Goal: Task Accomplishment & Management: Manage account settings

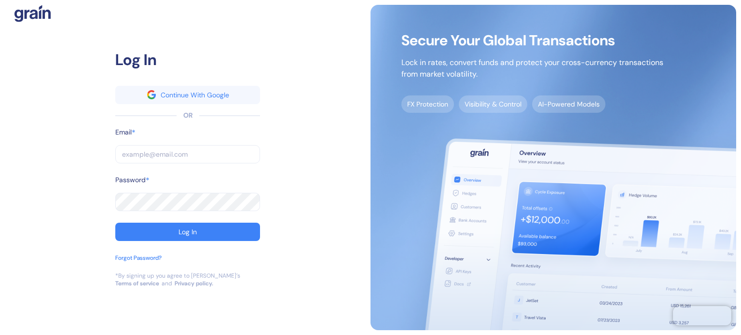
click at [25, 110] on div "Log In Continue With Google OR Email * ​ Password * ​ Log In Forgot Password? *…" at bounding box center [188, 167] width 366 height 325
click at [193, 160] on input "text" at bounding box center [187, 154] width 145 height 18
paste input "[EMAIL_ADDRESS][DOMAIN_NAME]"
type input "[EMAIL_ADDRESS][DOMAIN_NAME]"
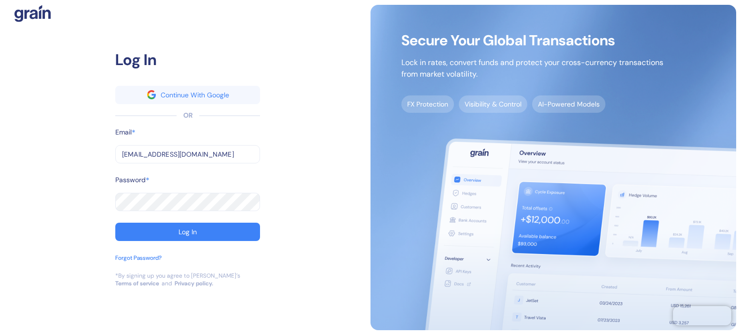
type input "[EMAIL_ADDRESS][DOMAIN_NAME]"
click at [152, 235] on button "Log In" at bounding box center [187, 232] width 145 height 18
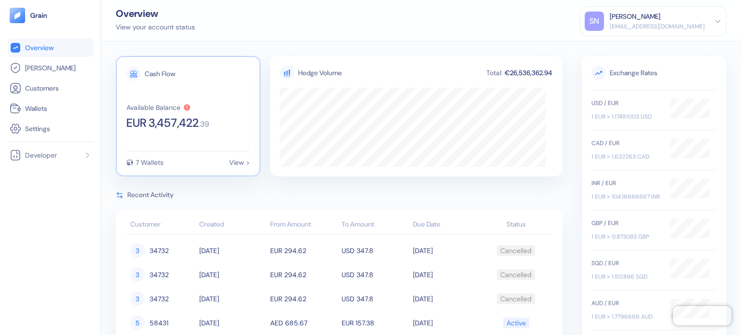
click at [179, 144] on div "Cash Flow Available Balance EUR 3,457,422 . 39 7 Wallets View >" at bounding box center [188, 116] width 145 height 121
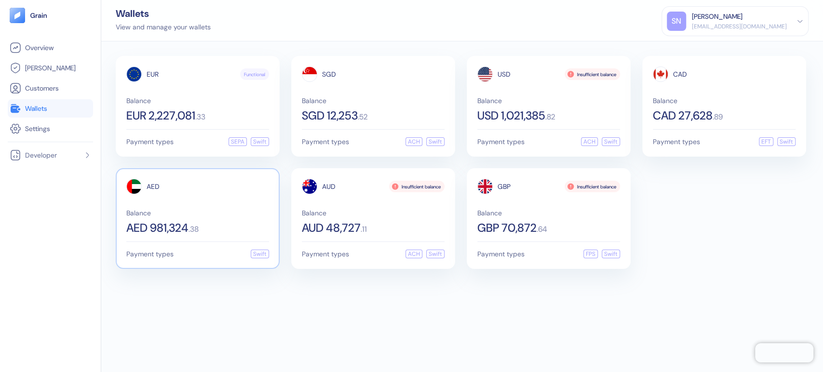
click at [269, 213] on span "Balance" at bounding box center [197, 213] width 143 height 7
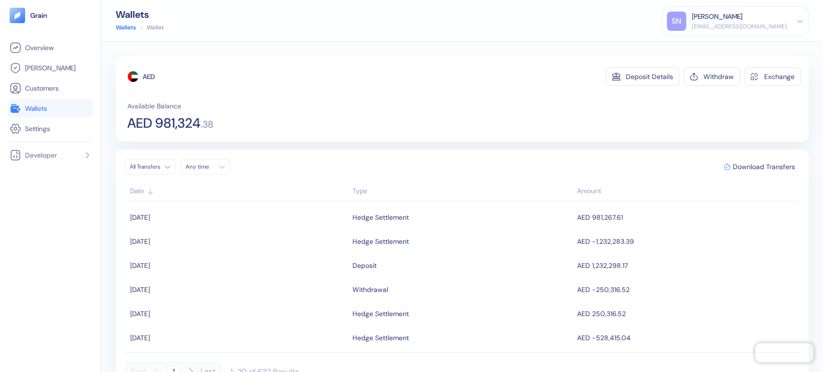
click at [51, 108] on link "Wallets" at bounding box center [50, 109] width 81 height 12
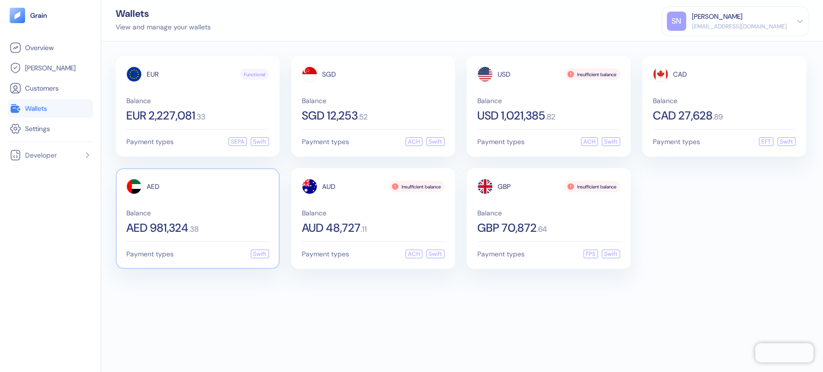
click at [206, 215] on span "Balance" at bounding box center [197, 213] width 143 height 7
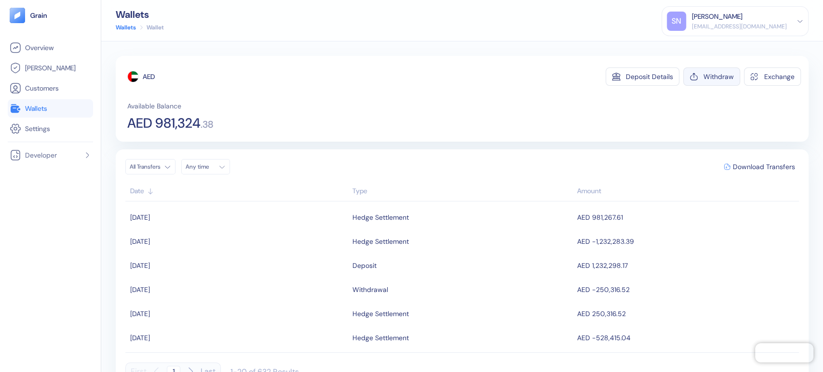
click at [714, 77] on div "Withdraw" at bounding box center [719, 76] width 30 height 7
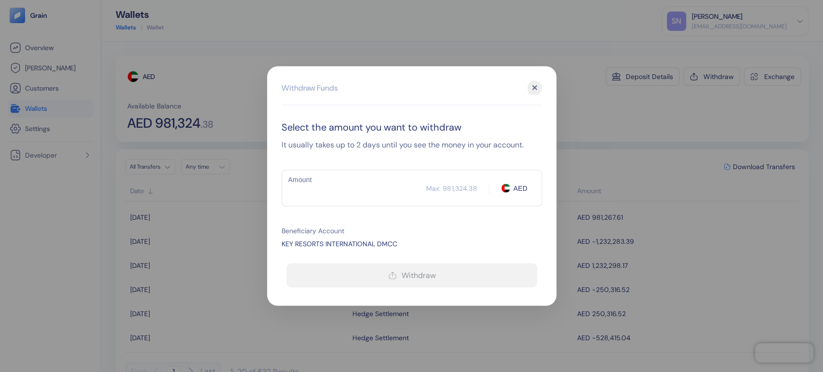
click at [359, 186] on input "Amount" at bounding box center [354, 188] width 145 height 24
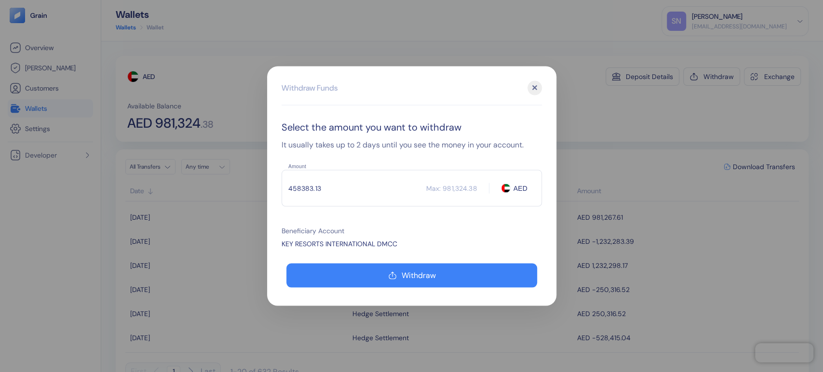
type input "458383.13"
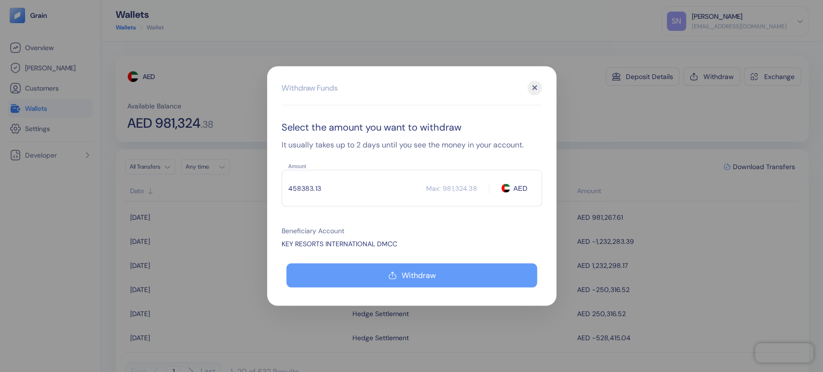
click at [398, 276] on button "Withdraw" at bounding box center [411, 276] width 251 height 24
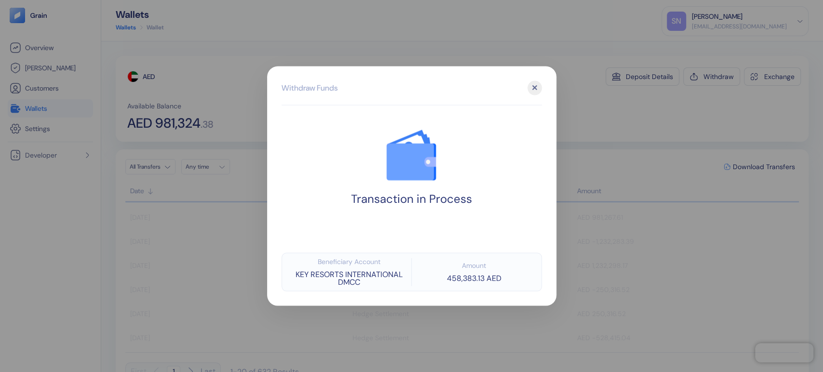
click at [592, 126] on div at bounding box center [411, 186] width 823 height 372
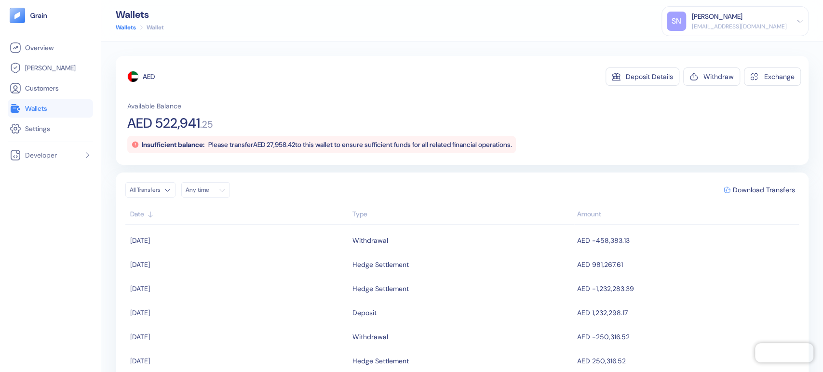
click at [62, 115] on li "Wallets" at bounding box center [50, 108] width 85 height 18
click at [43, 108] on span "Wallets" at bounding box center [36, 109] width 22 height 10
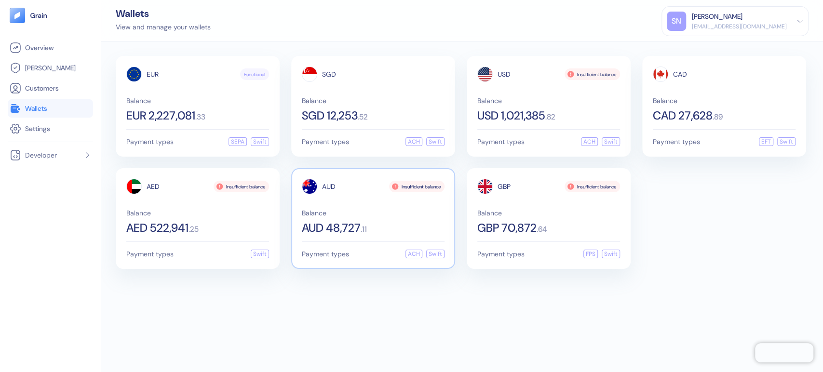
click at [338, 222] on span "AUD 48,727" at bounding box center [331, 228] width 59 height 12
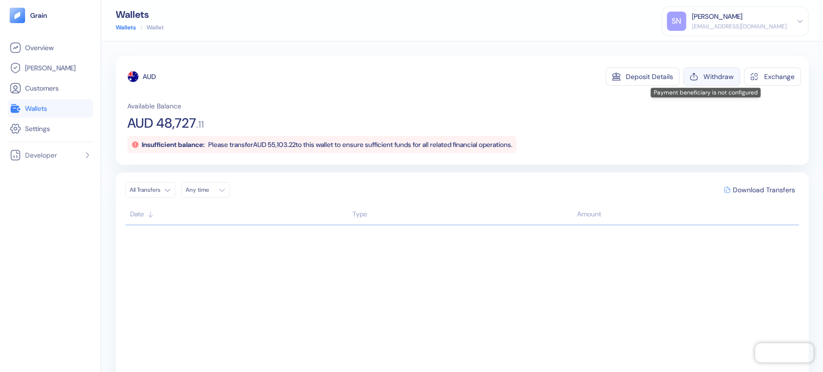
click at [712, 75] on div "Withdraw" at bounding box center [719, 76] width 30 height 7
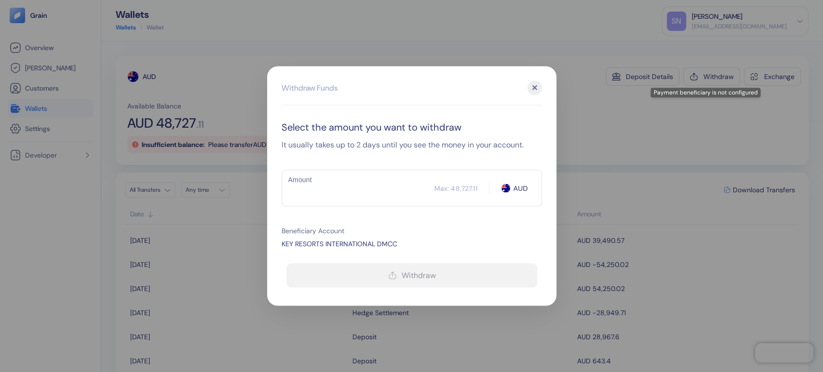
click at [305, 196] on input "Amount" at bounding box center [358, 188] width 153 height 24
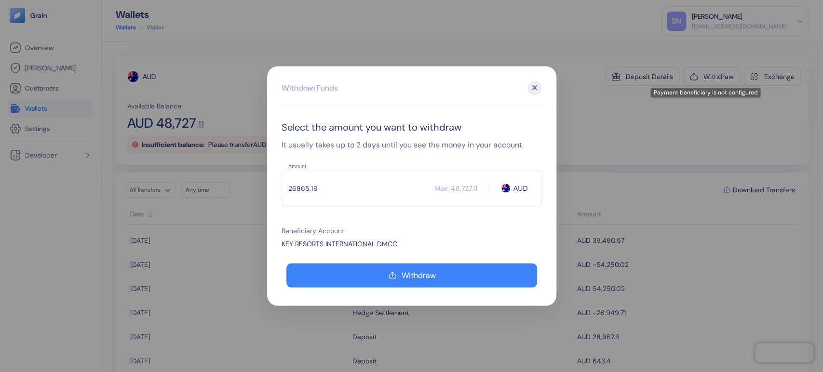
type input "26865.19"
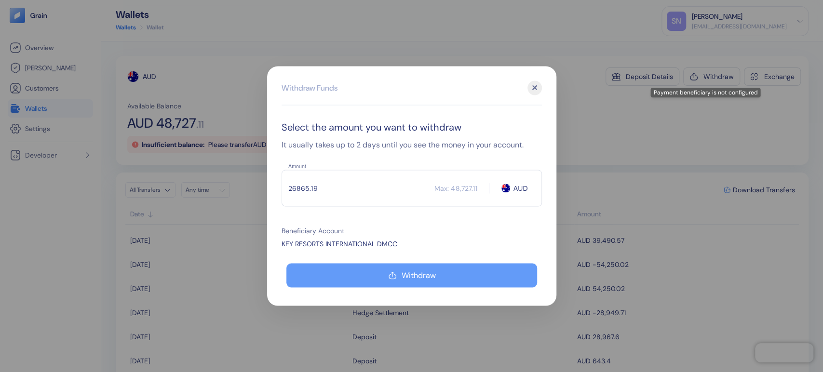
click at [379, 273] on button "Withdraw" at bounding box center [411, 276] width 251 height 24
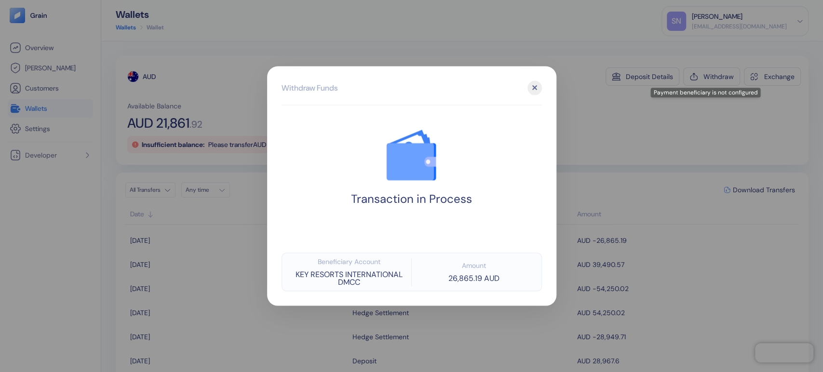
click at [598, 119] on div at bounding box center [411, 186] width 823 height 372
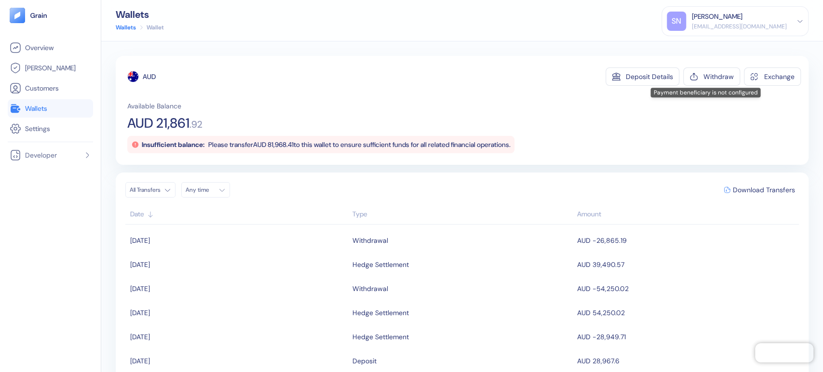
click at [69, 111] on link "Wallets" at bounding box center [50, 109] width 81 height 12
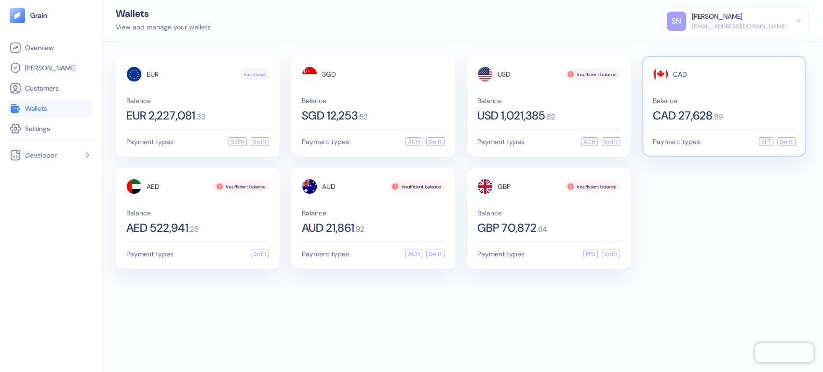
click at [707, 85] on div "CAD Balance CAD 27,628 . 89" at bounding box center [724, 94] width 143 height 55
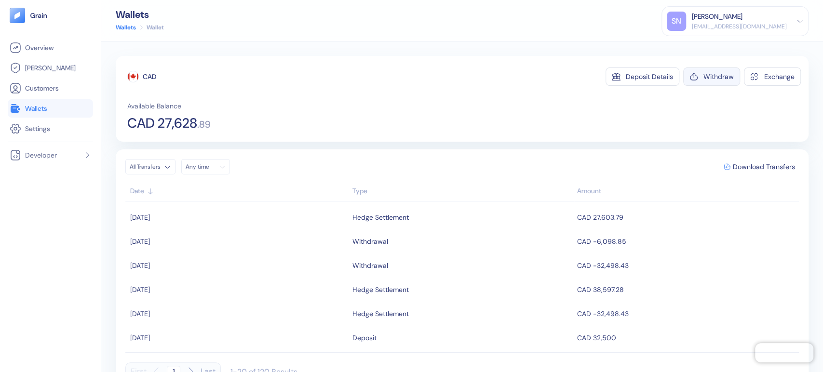
click at [709, 75] on div "Withdraw" at bounding box center [719, 76] width 30 height 7
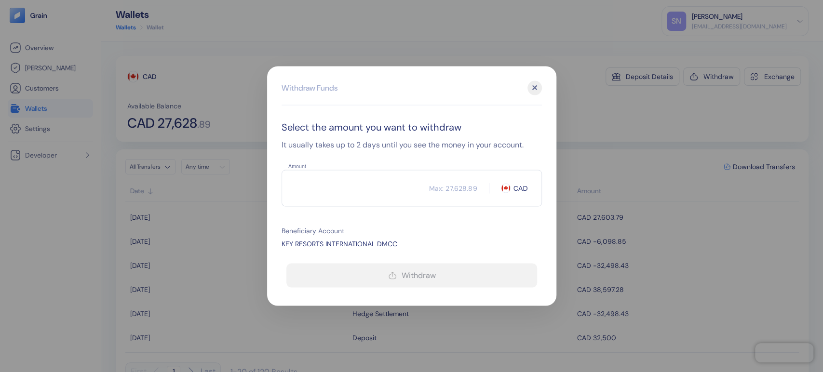
click at [374, 190] on input "Amount" at bounding box center [356, 188] width 148 height 24
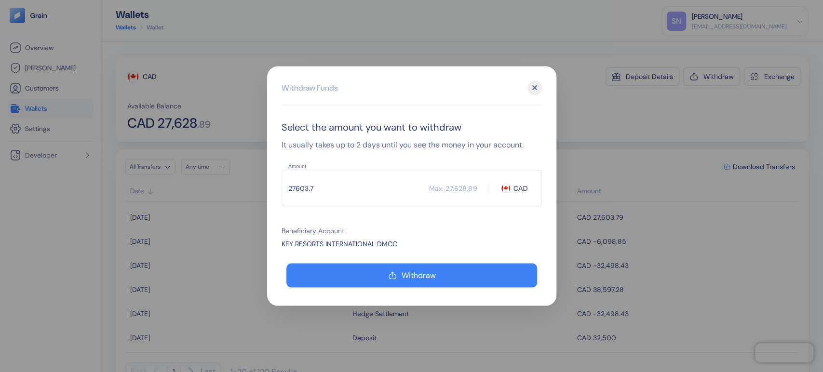
type input "27603.79"
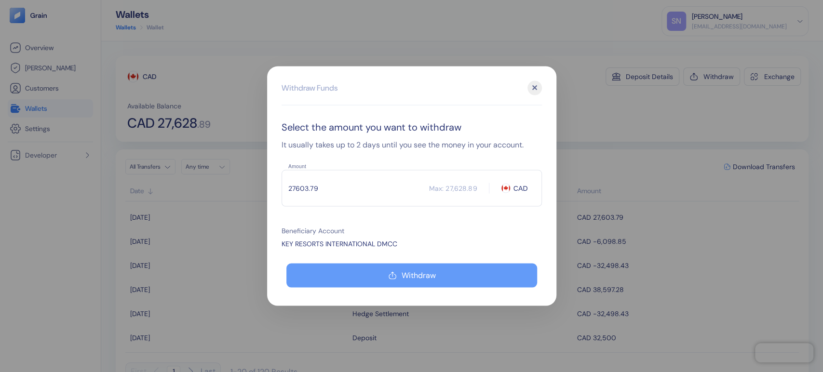
click at [481, 281] on button "Withdraw" at bounding box center [411, 276] width 251 height 24
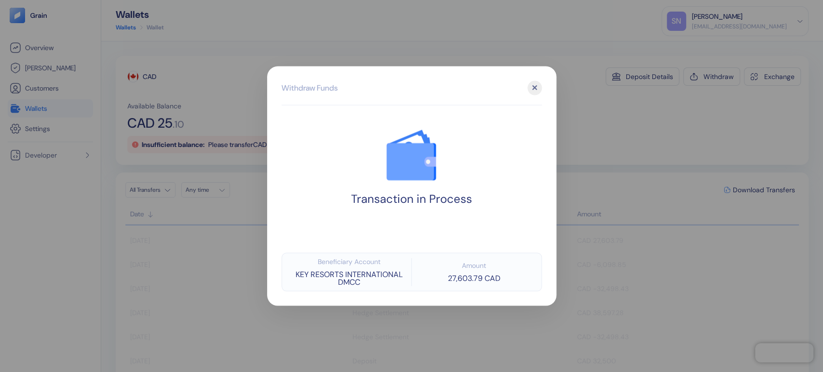
click at [617, 121] on div at bounding box center [411, 186] width 823 height 372
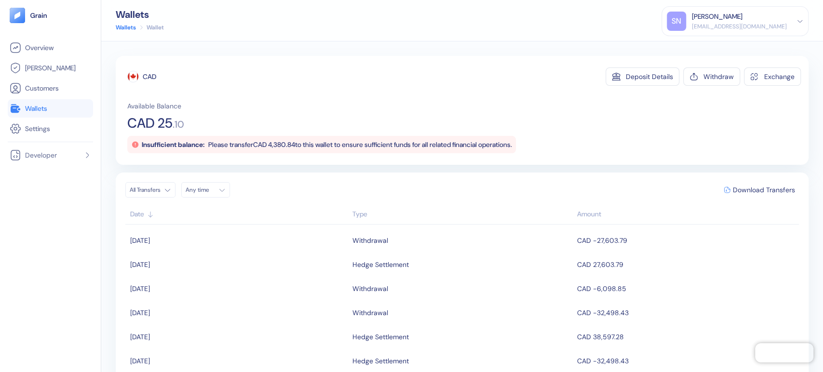
click at [40, 103] on link "Wallets" at bounding box center [50, 109] width 81 height 12
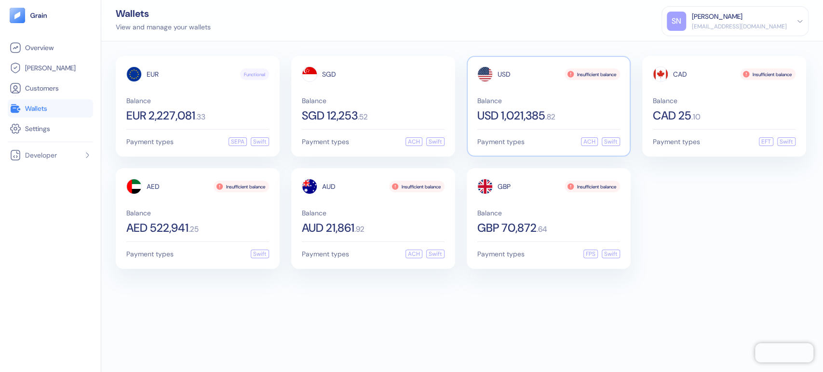
click at [554, 107] on div "Balance USD 1,021,385 . 82" at bounding box center [548, 109] width 143 height 24
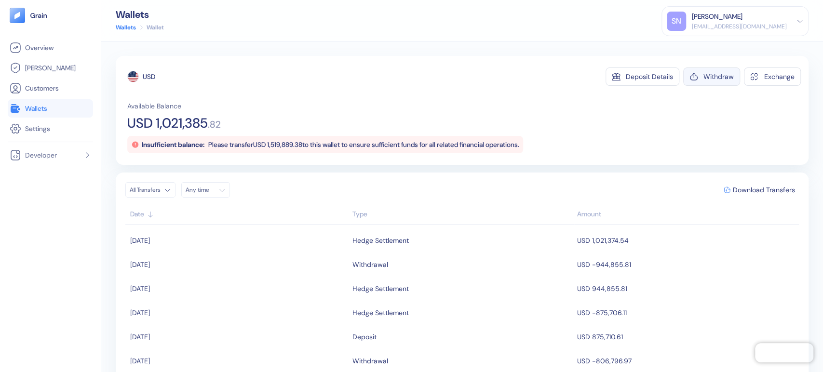
click at [709, 79] on div "Withdraw" at bounding box center [719, 76] width 30 height 7
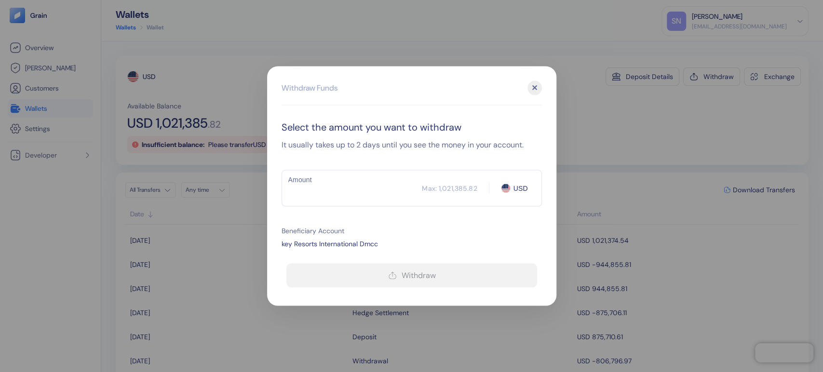
click at [537, 84] on div "✕" at bounding box center [535, 88] width 14 height 14
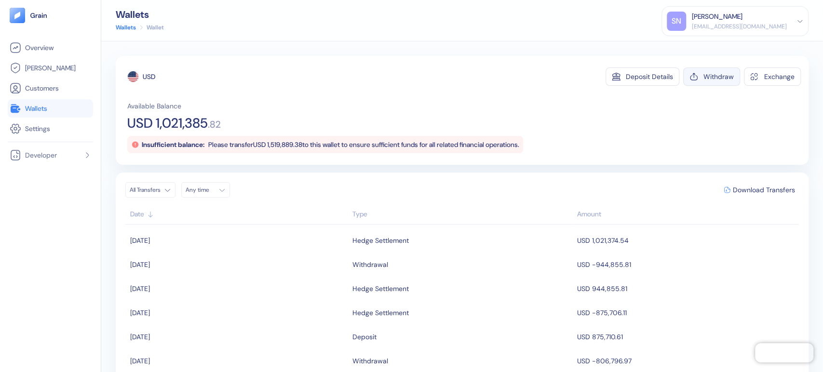
click at [707, 76] on div "Withdraw" at bounding box center [719, 76] width 30 height 7
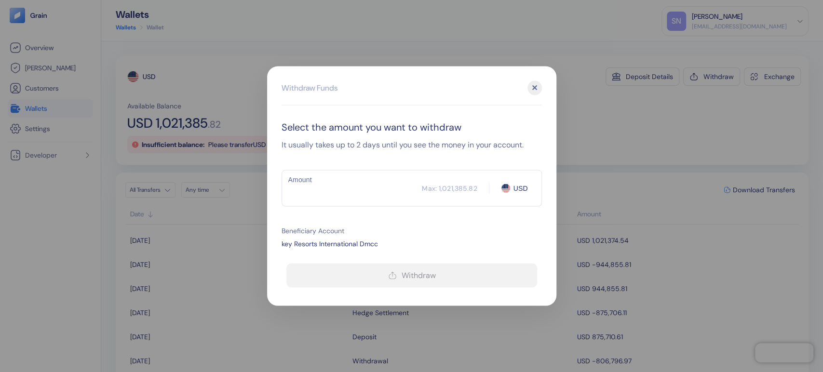
click at [335, 190] on input "Amount" at bounding box center [352, 188] width 141 height 24
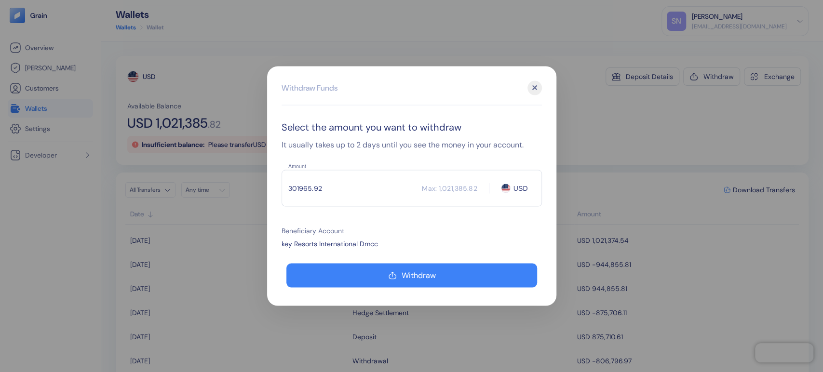
type input "301965.92"
click at [461, 228] on div "Beneficiary Account" at bounding box center [412, 231] width 260 height 10
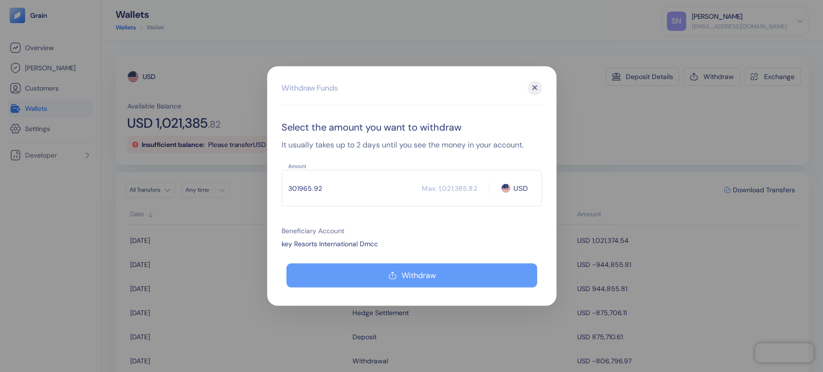
click at [424, 273] on div "Withdraw" at bounding box center [419, 276] width 34 height 8
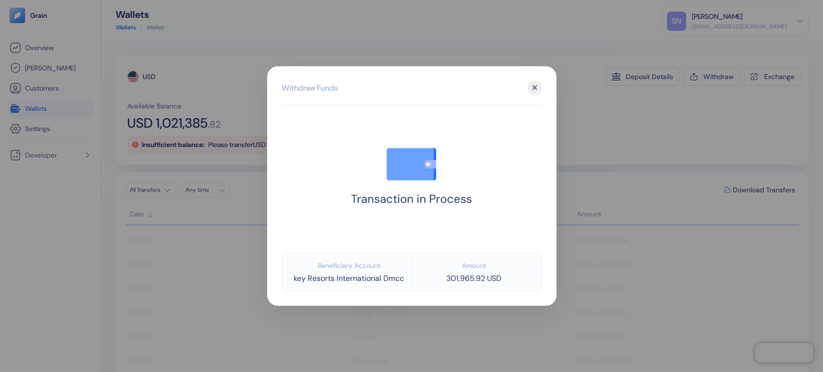
click at [600, 149] on div at bounding box center [411, 186] width 823 height 372
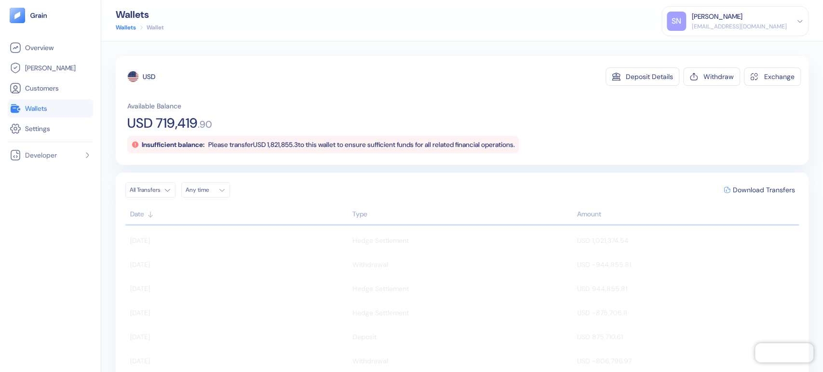
click at [62, 112] on link "Wallets" at bounding box center [50, 109] width 81 height 12
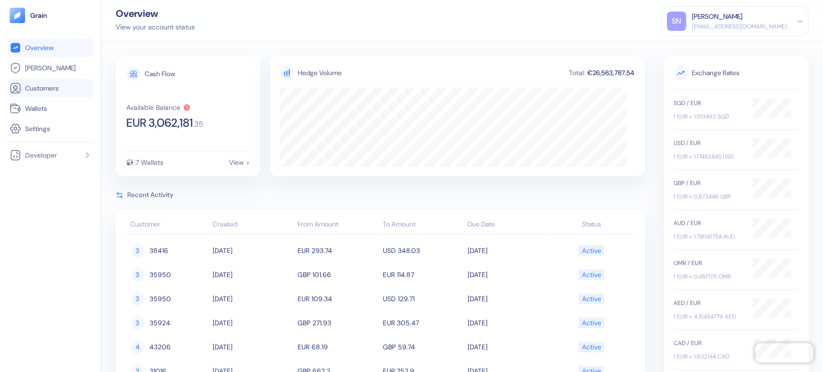
click at [46, 88] on span "Customers" at bounding box center [42, 88] width 34 height 10
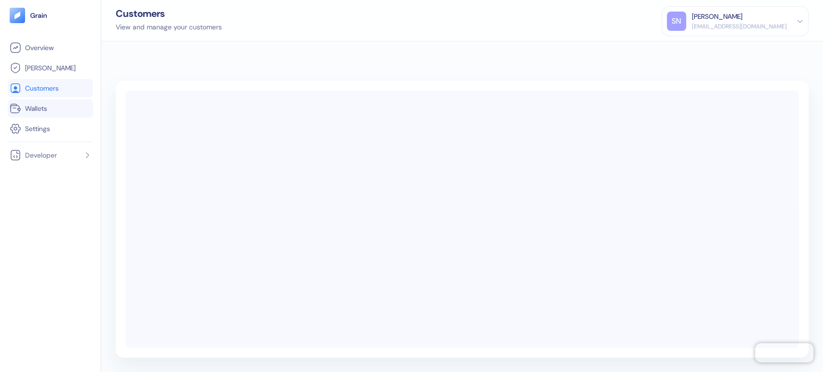
click at [55, 114] on link "Wallets" at bounding box center [50, 109] width 81 height 12
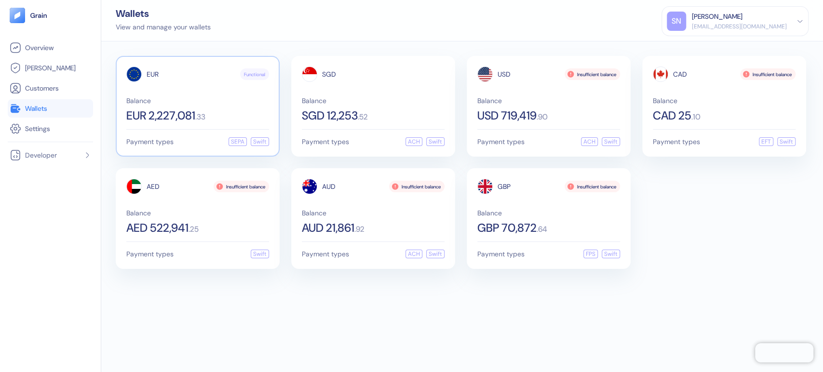
click at [232, 99] on span "Balance" at bounding box center [197, 100] width 143 height 7
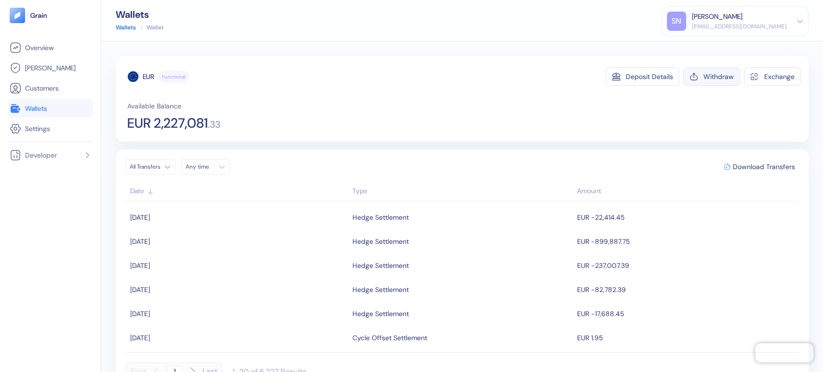
click at [725, 77] on div "Withdraw" at bounding box center [719, 76] width 30 height 7
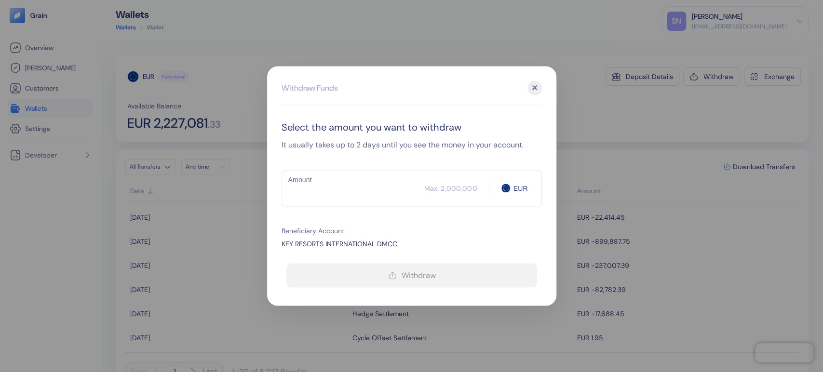
click at [534, 84] on div "✕" at bounding box center [535, 88] width 14 height 14
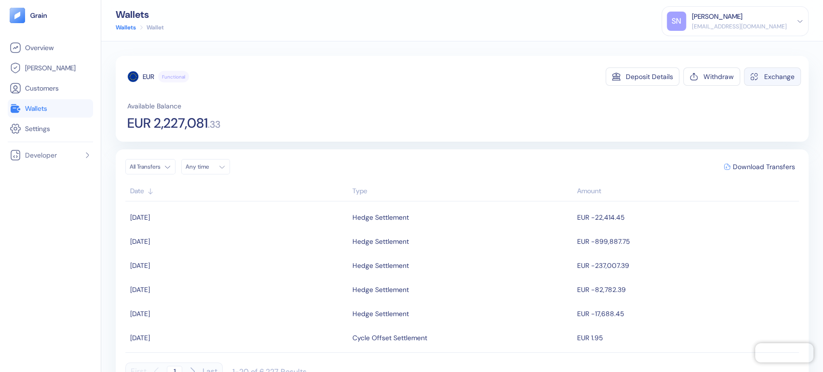
click at [764, 80] on div "Exchange" at bounding box center [779, 76] width 30 height 7
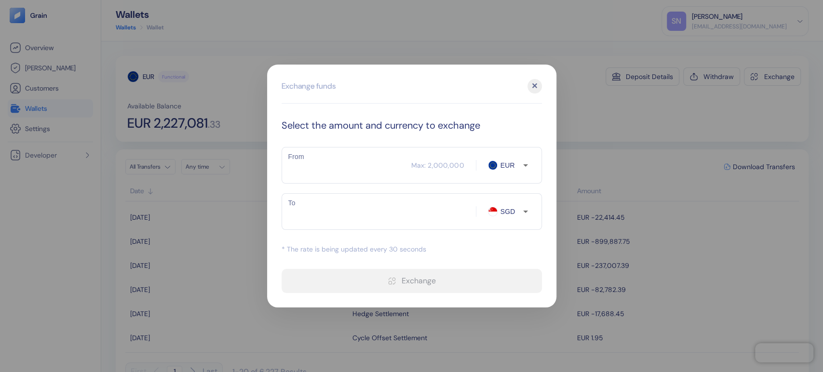
click at [310, 179] on div "​ Max: 2,000,000 EUR From" at bounding box center [412, 165] width 260 height 37
click at [509, 171] on div "​ Max: 2,000,000 EUR From" at bounding box center [412, 165] width 260 height 37
click at [498, 212] on input "SGD" at bounding box center [510, 211] width 25 height 10
click at [329, 170] on input "From" at bounding box center [347, 165] width 130 height 24
click at [315, 174] on input "From" at bounding box center [347, 165] width 130 height 24
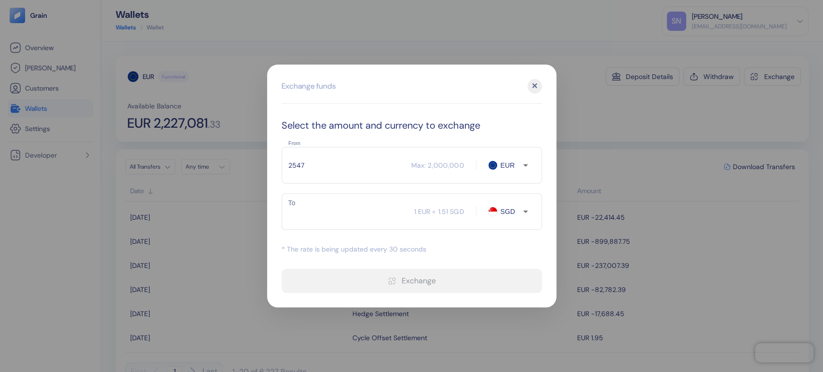
type input "25477"
type input "38497.68"
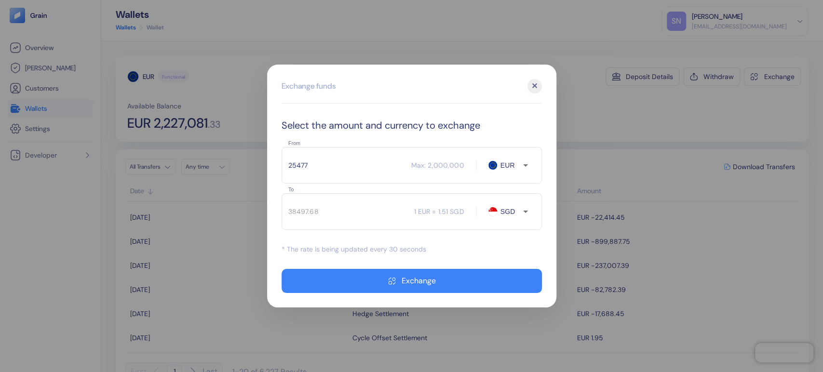
type input "2547"
type input "3848.71"
type input "2"
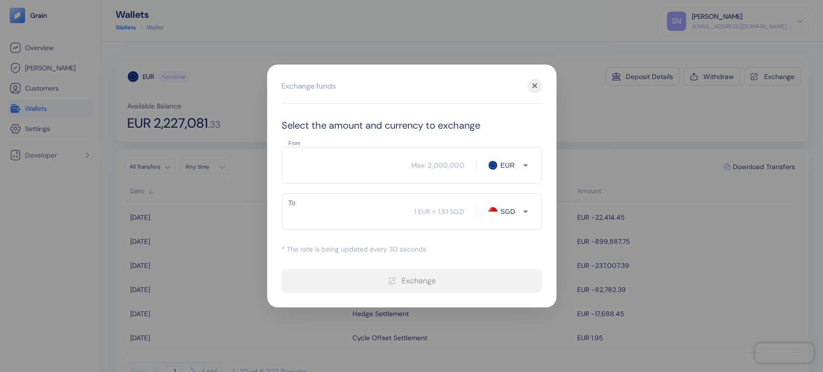
type input "3"
type input "4.53"
type input "3"
type input "4.53"
type input "35"
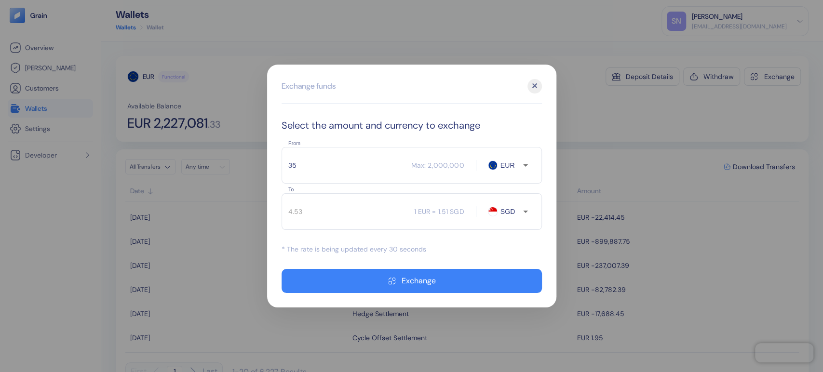
type input "52.88"
type input "35477"
type input "53608.44"
type input "35"
type input "52.88"
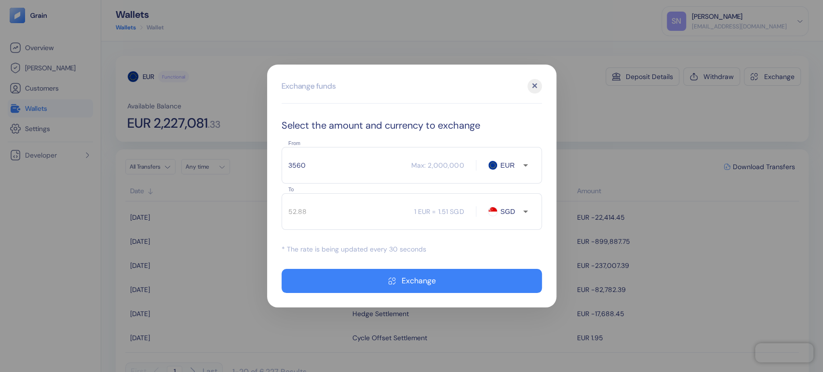
type input "35600"
type input "53794.31"
type input "35600"
click at [520, 215] on icon "Open" at bounding box center [526, 212] width 12 height 12
click at [518, 284] on li "AED" at bounding box center [515, 281] width 34 height 17
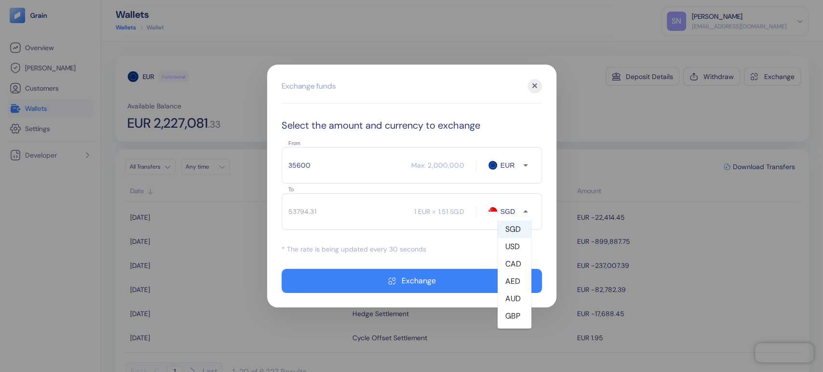
type input "AED"
click at [373, 168] on input "35600" at bounding box center [347, 165] width 130 height 24
type input "153006.4"
click at [333, 163] on input "35600" at bounding box center [347, 165] width 130 height 24
type input "35625"
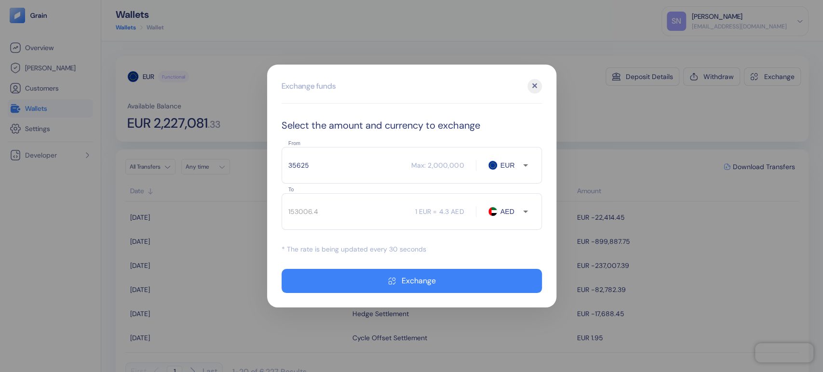
type input "153113.85"
click at [322, 169] on input "35625" at bounding box center [347, 165] width 130 height 24
type input "35650"
type input "153221.3"
type input "35620"
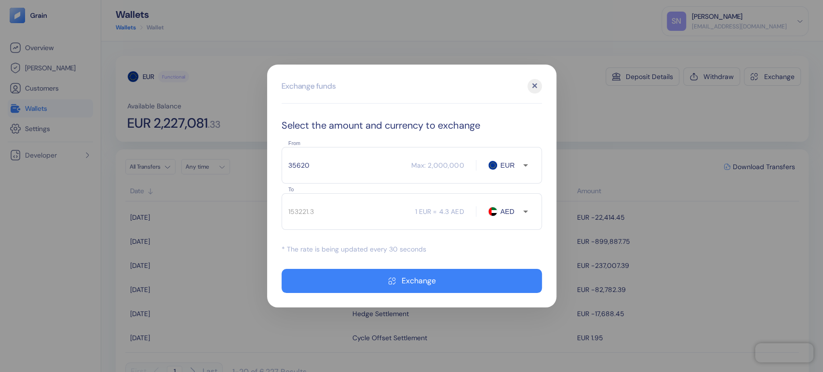
type input "153092.36"
click at [322, 169] on input "35620" at bounding box center [347, 165] width 130 height 24
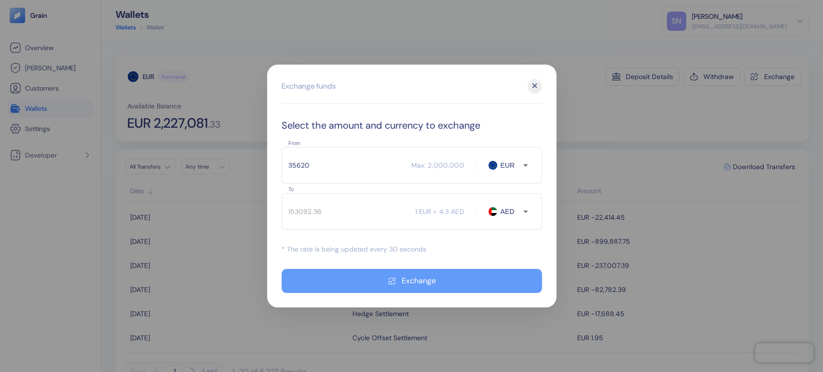
type input "35620"
click at [416, 281] on div "Exchange" at bounding box center [419, 281] width 34 height 8
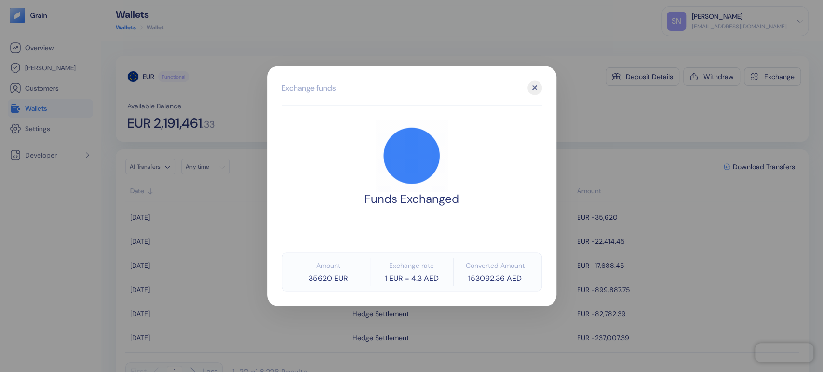
click at [650, 95] on div at bounding box center [411, 186] width 823 height 372
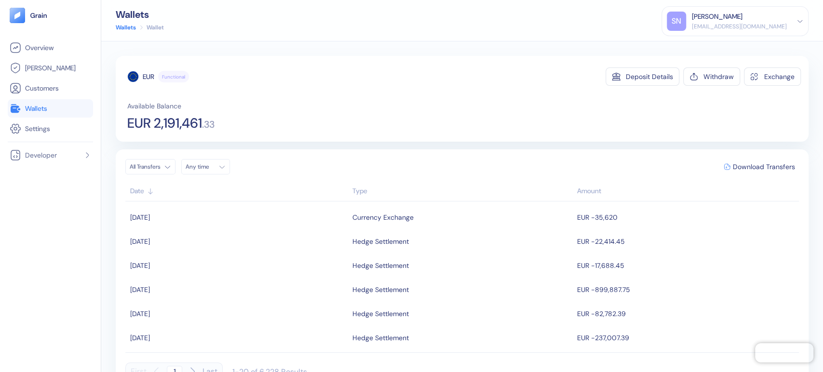
click at [52, 109] on link "Wallets" at bounding box center [50, 109] width 81 height 12
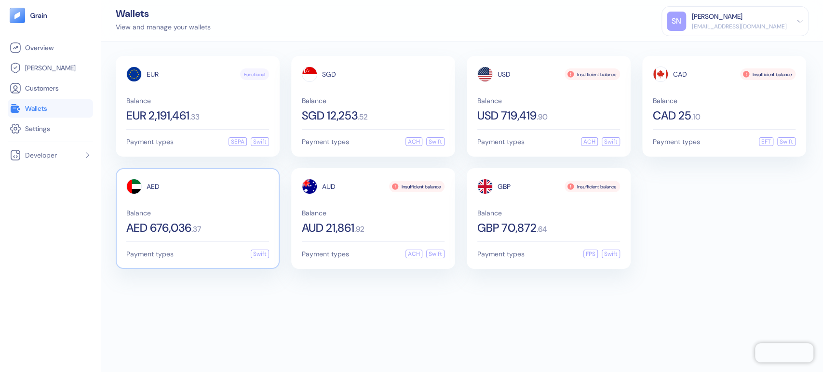
click at [239, 218] on div "Balance AED 676,036 . 37" at bounding box center [197, 222] width 143 height 24
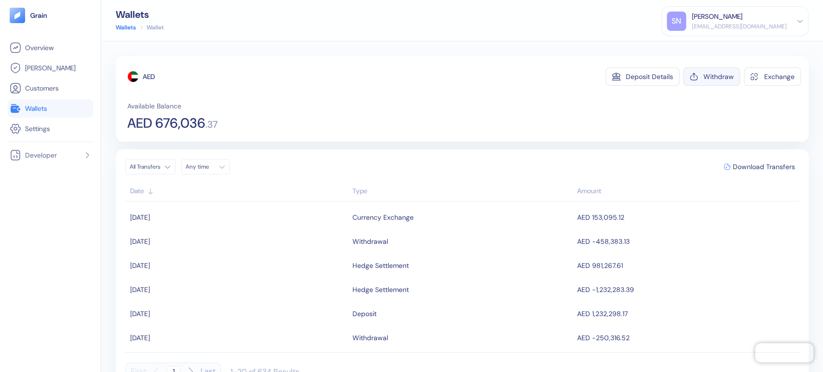
click at [704, 81] on button "Withdraw" at bounding box center [711, 77] width 57 height 18
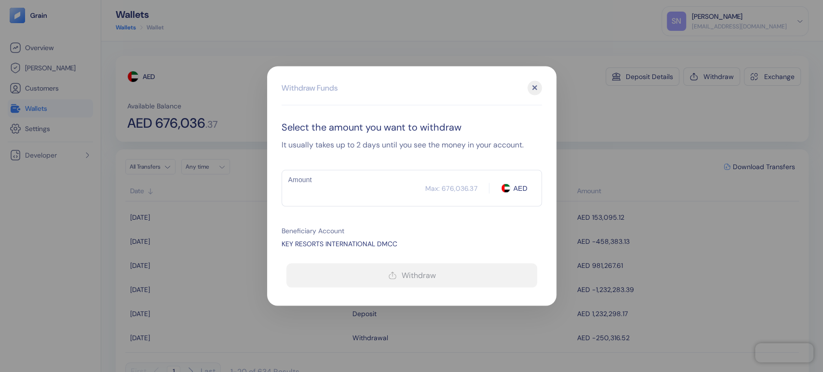
click at [355, 189] on input "Amount" at bounding box center [354, 188] width 144 height 24
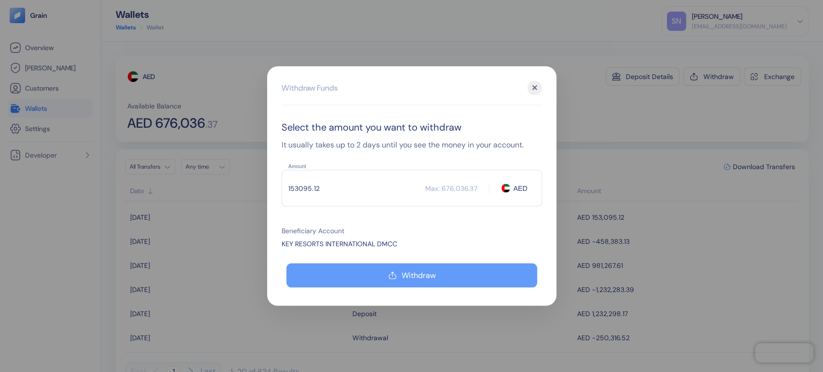
type input "153095.12"
click at [461, 280] on button "Withdraw" at bounding box center [411, 276] width 251 height 24
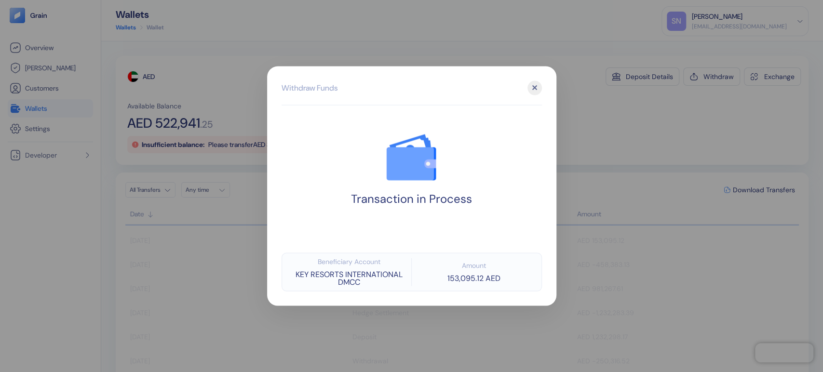
click at [656, 291] on div at bounding box center [411, 186] width 823 height 372
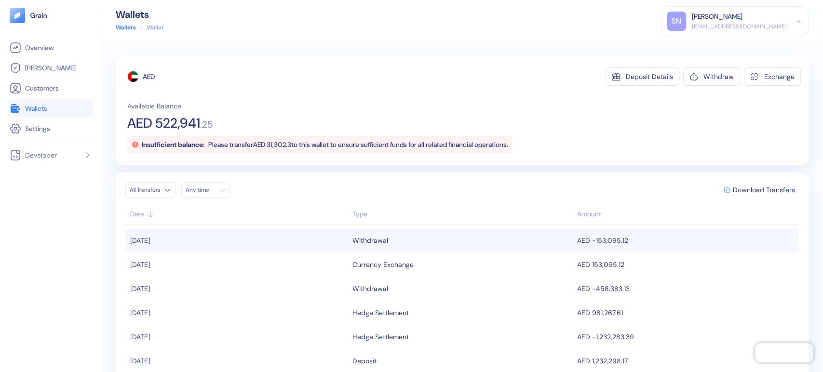
click at [514, 241] on div "Withdrawal" at bounding box center [463, 240] width 220 height 16
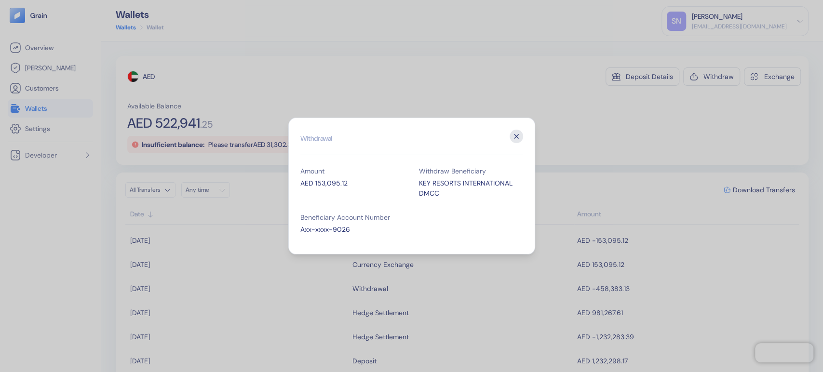
click at [518, 135] on icon "button" at bounding box center [517, 137] width 14 height 14
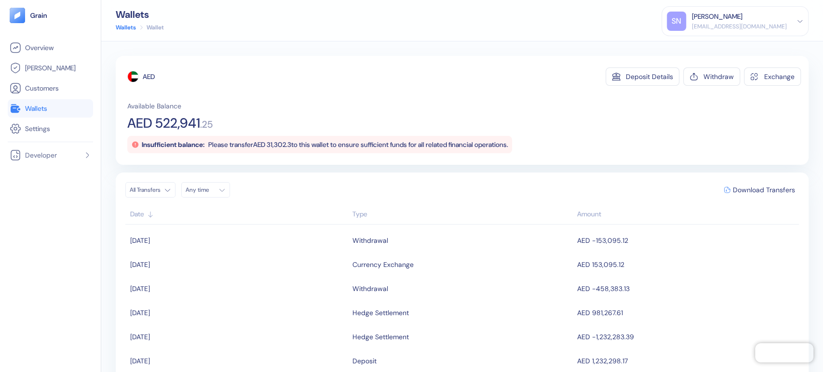
click at [47, 108] on span "Wallets" at bounding box center [36, 109] width 22 height 10
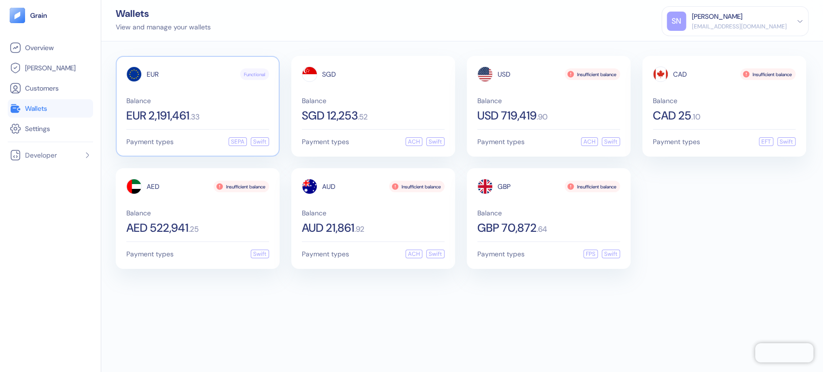
click at [170, 106] on div "Balance EUR 2,191,461 . 33" at bounding box center [197, 109] width 143 height 24
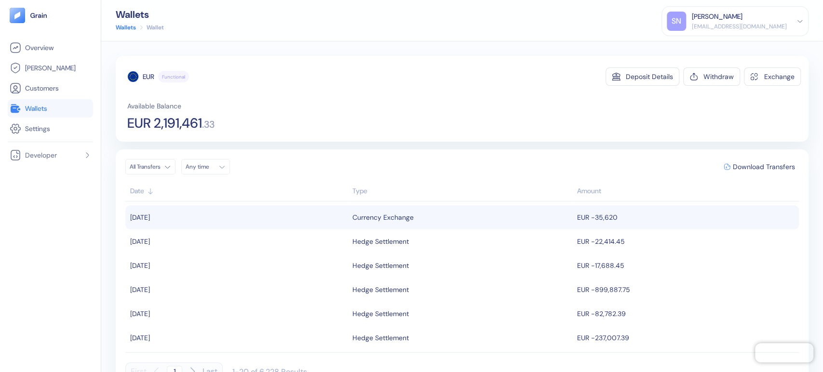
click at [297, 211] on td "[DATE]" at bounding box center [237, 217] width 225 height 24
